Goal: Task Accomplishment & Management: Complete application form

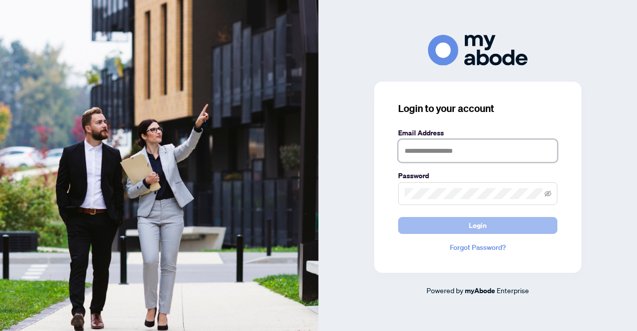
type input "**********"
click at [469, 223] on span "Login" at bounding box center [478, 225] width 18 height 16
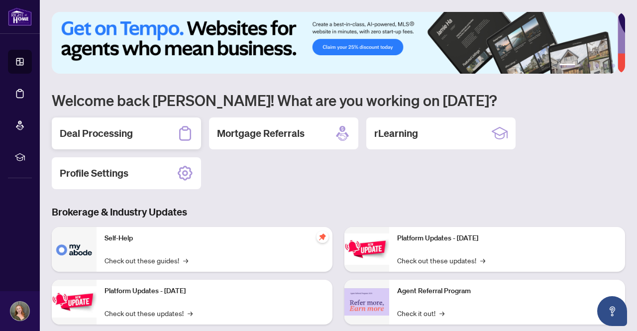
click at [146, 135] on div "Deal Processing" at bounding box center [126, 133] width 149 height 32
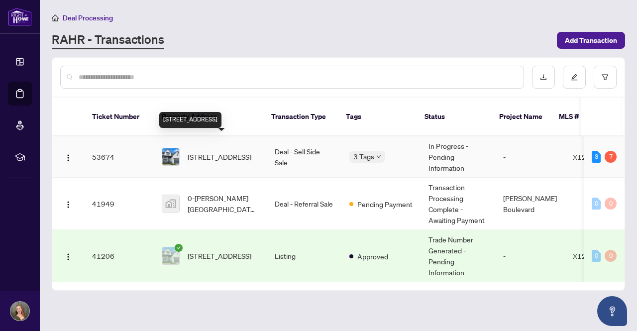
click at [189, 151] on span "[STREET_ADDRESS]" at bounding box center [220, 156] width 64 height 11
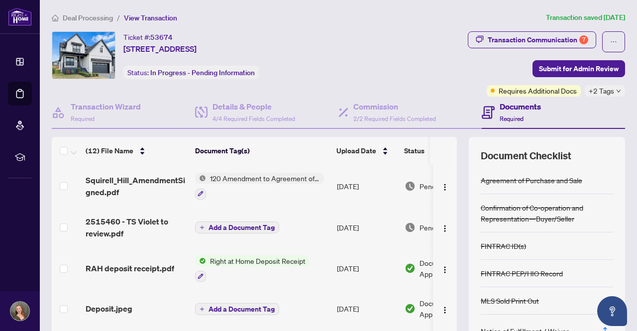
scroll to position [43, 0]
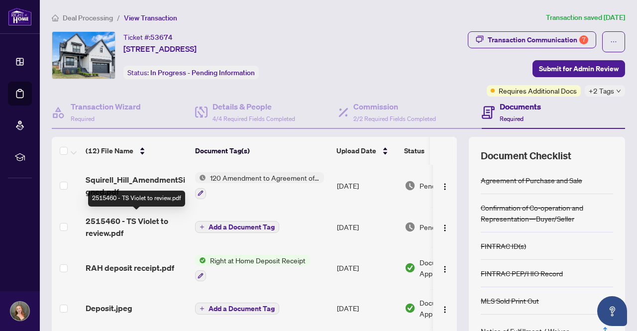
click at [138, 219] on span "2515460 - TS Violet to review.pdf" at bounding box center [137, 227] width 102 height 24
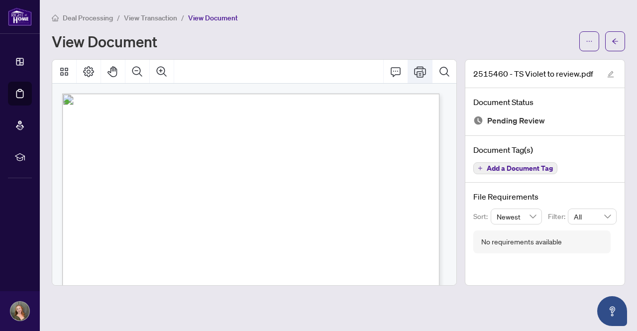
click at [416, 67] on icon "Print" at bounding box center [420, 72] width 12 height 12
click at [66, 74] on icon "Thumbnails" at bounding box center [64, 72] width 8 height 8
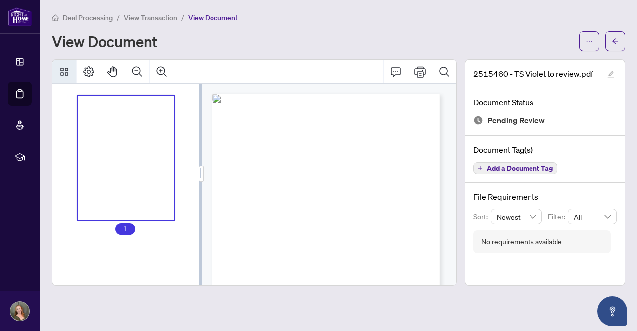
click at [65, 69] on icon "Thumbnails" at bounding box center [64, 72] width 8 height 8
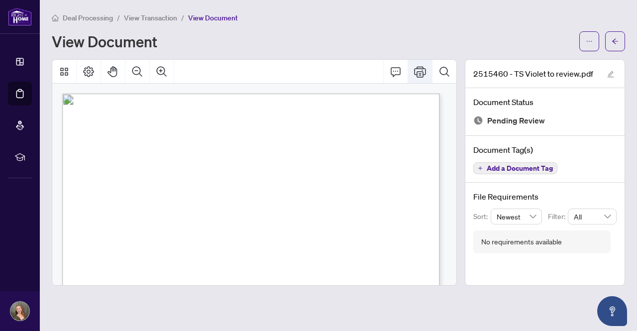
click at [422, 80] on button "Print" at bounding box center [420, 72] width 24 height 24
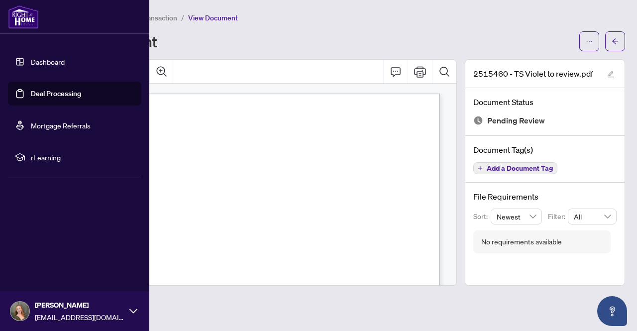
click at [31, 62] on link "Dashboard" at bounding box center [48, 61] width 34 height 9
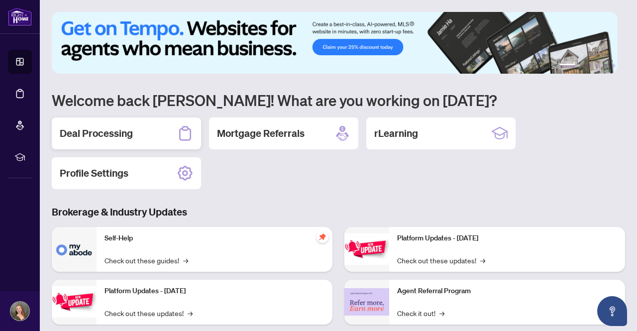
click at [163, 133] on div "Deal Processing" at bounding box center [126, 133] width 149 height 32
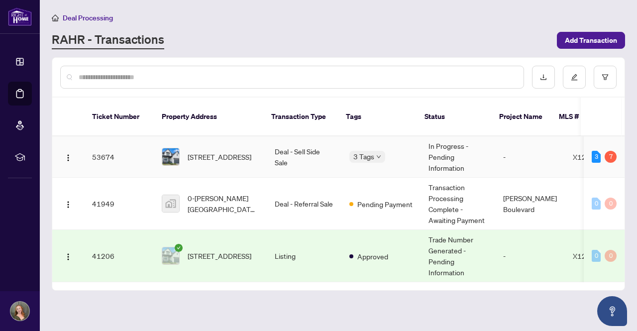
click at [236, 151] on span "[STREET_ADDRESS]" at bounding box center [220, 156] width 64 height 11
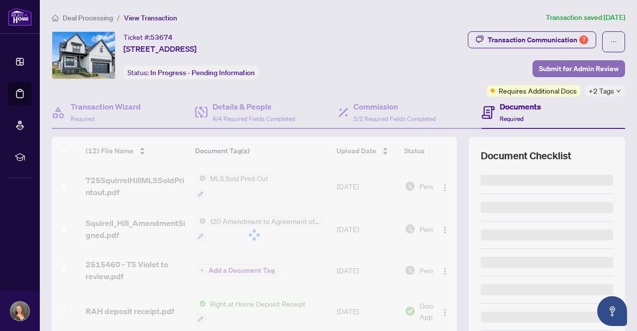
click at [566, 70] on span "Submit for Admin Review" at bounding box center [579, 69] width 80 height 16
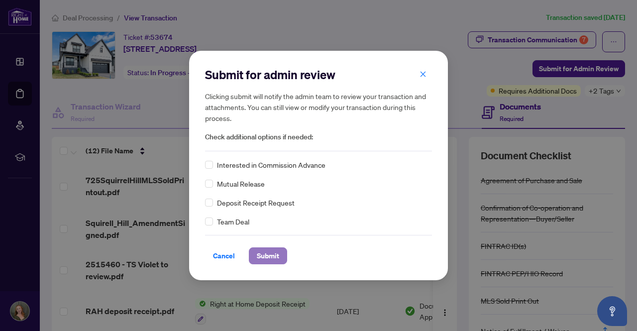
click at [274, 254] on span "Submit" at bounding box center [268, 256] width 22 height 16
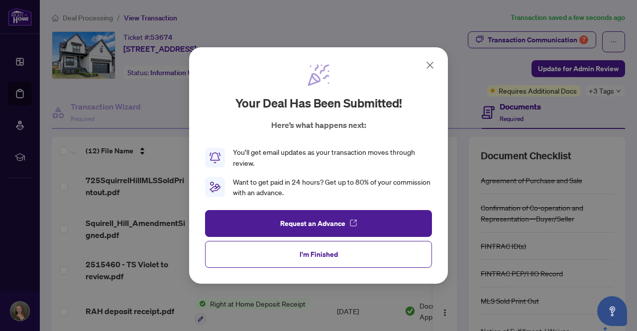
click at [274, 254] on button "I'm Finished" at bounding box center [318, 254] width 227 height 27
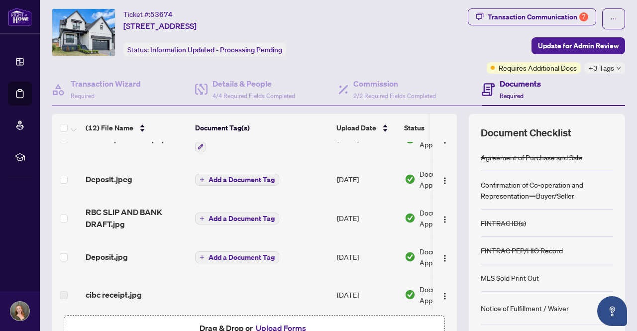
scroll to position [85, 0]
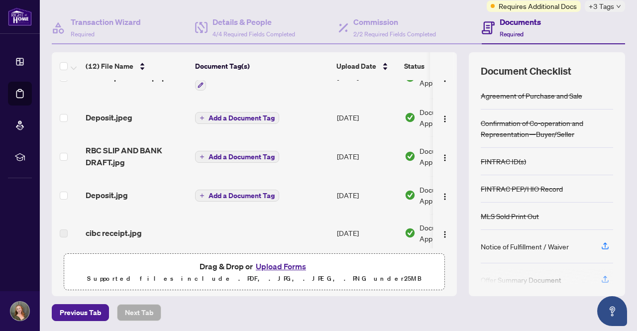
click at [281, 266] on button "Upload Forms" at bounding box center [281, 266] width 56 height 13
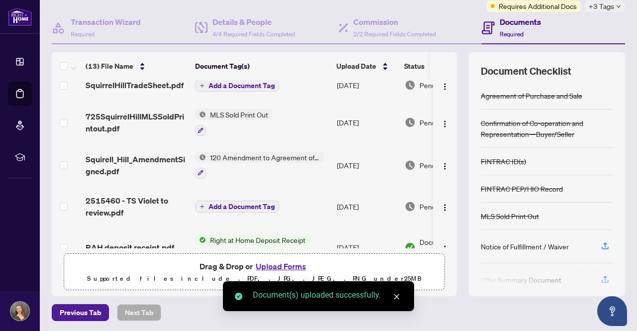
scroll to position [0, 0]
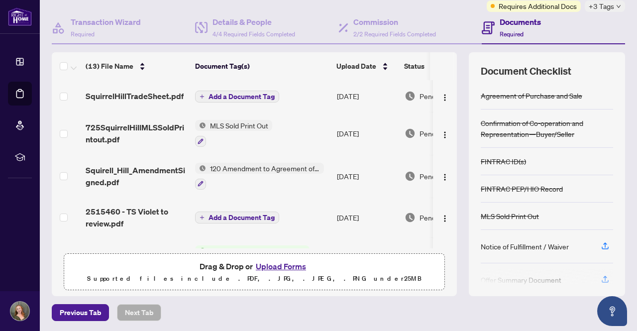
click at [160, 90] on span "SquirrelHillTradeSheet.pdf" at bounding box center [135, 96] width 98 height 12
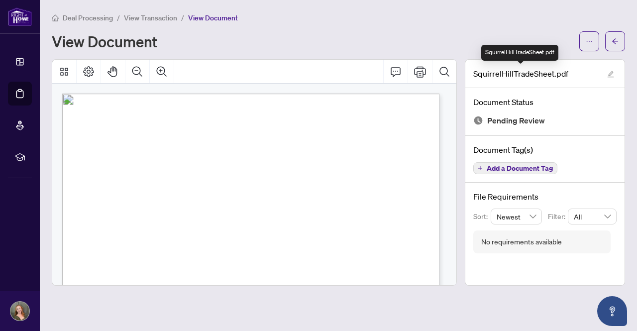
click at [527, 74] on span "SquirrelHillTradeSheet.pdf" at bounding box center [520, 74] width 95 height 12
click at [613, 74] on icon "edit" at bounding box center [610, 74] width 7 height 7
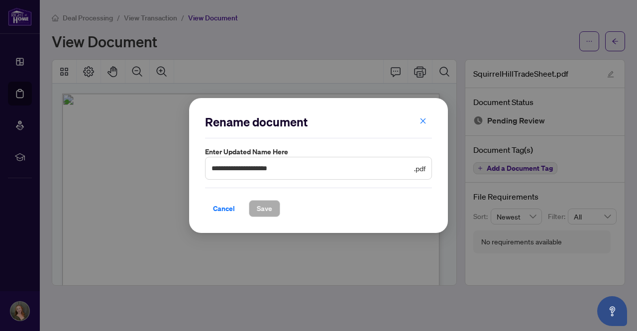
click at [211, 167] on span "**********" at bounding box center [318, 168] width 227 height 23
click at [213, 170] on input "**********" at bounding box center [312, 168] width 201 height 11
type input "**********"
click at [263, 203] on span "Save" at bounding box center [264, 209] width 15 height 16
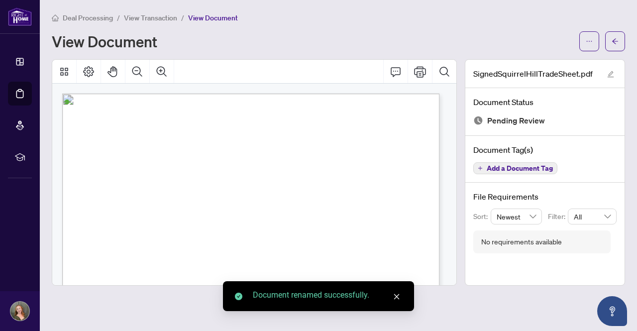
click at [484, 167] on button "Add a Document Tag" at bounding box center [515, 168] width 84 height 12
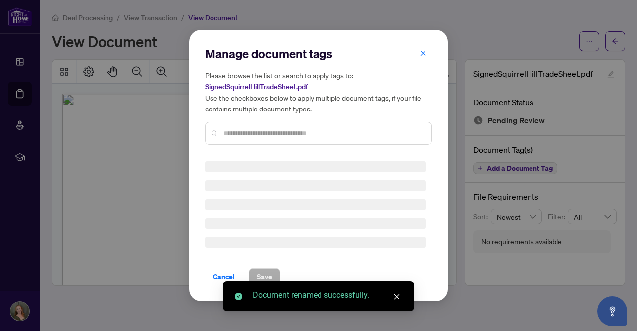
click at [325, 137] on div "Manage document tags Please browse the list or search to apply tags to: SignedS…" at bounding box center [318, 165] width 227 height 239
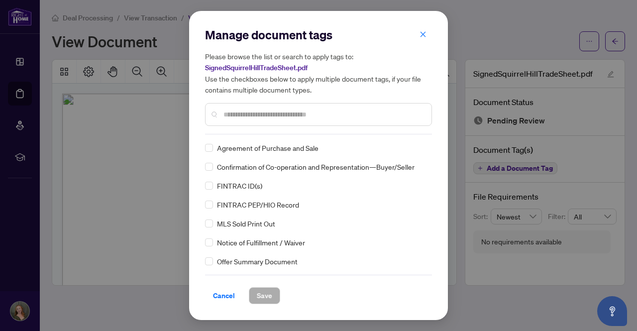
click at [296, 114] on input "text" at bounding box center [323, 114] width 200 height 11
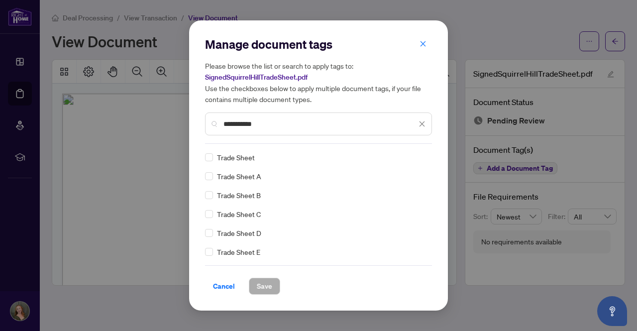
type input "**********"
click at [247, 158] on span "Trade Sheet" at bounding box center [236, 157] width 38 height 11
click at [270, 288] on span "Save" at bounding box center [264, 286] width 15 height 16
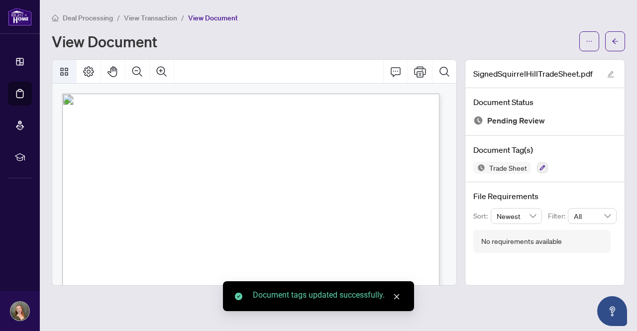
click at [60, 71] on icon "Thumbnails" at bounding box center [64, 72] width 12 height 12
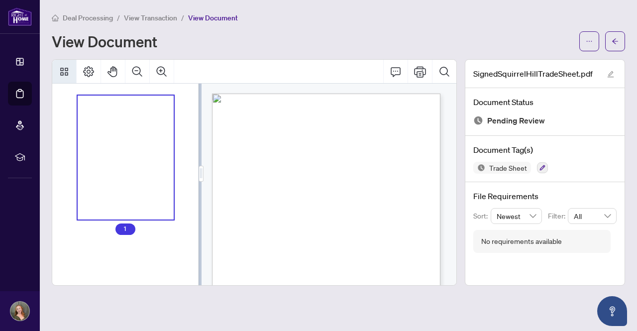
click at [67, 69] on icon "Thumbnails" at bounding box center [64, 72] width 12 height 12
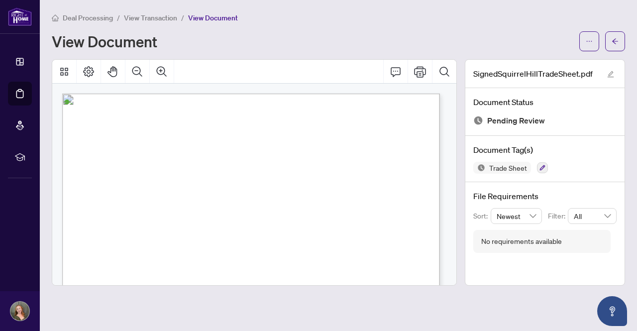
click at [149, 22] on li "View Transaction" at bounding box center [150, 17] width 53 height 11
click at [148, 19] on span "View Transaction" at bounding box center [150, 17] width 53 height 9
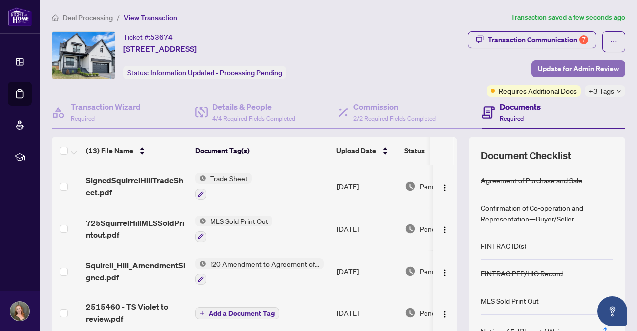
click at [556, 68] on span "Update for Admin Review" at bounding box center [578, 69] width 81 height 16
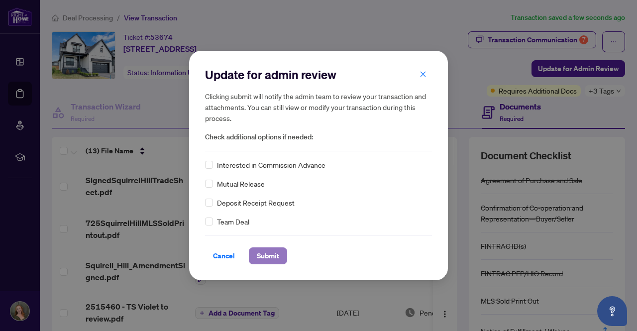
click at [280, 251] on button "Submit" at bounding box center [268, 255] width 38 height 17
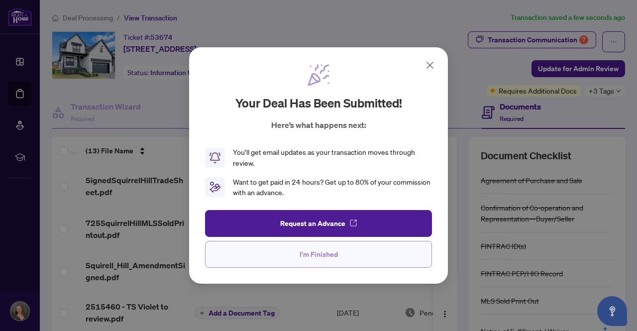
click at [298, 265] on button "I'm Finished" at bounding box center [318, 254] width 227 height 27
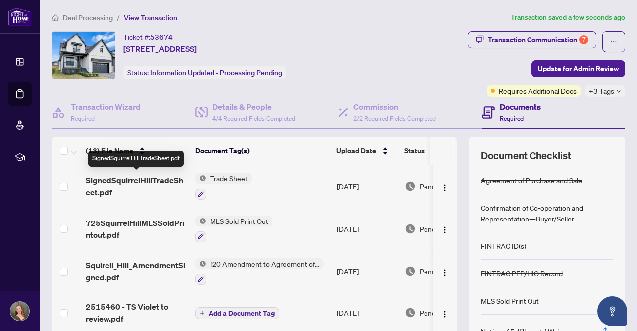
click at [144, 180] on span "SignedSquirrelHillTradeSheet.pdf" at bounding box center [137, 186] width 102 height 24
